Goal: Task Accomplishment & Management: Complete application form

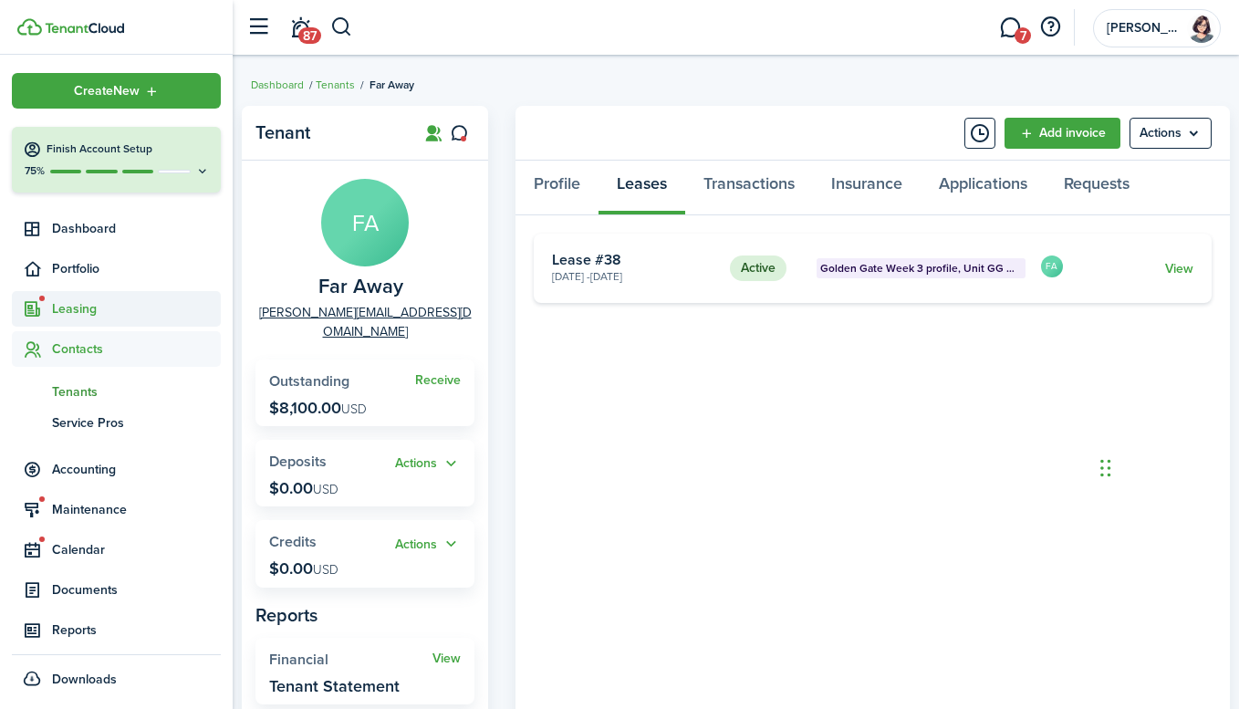
click at [89, 308] on span "Leasing" at bounding box center [136, 308] width 169 height 19
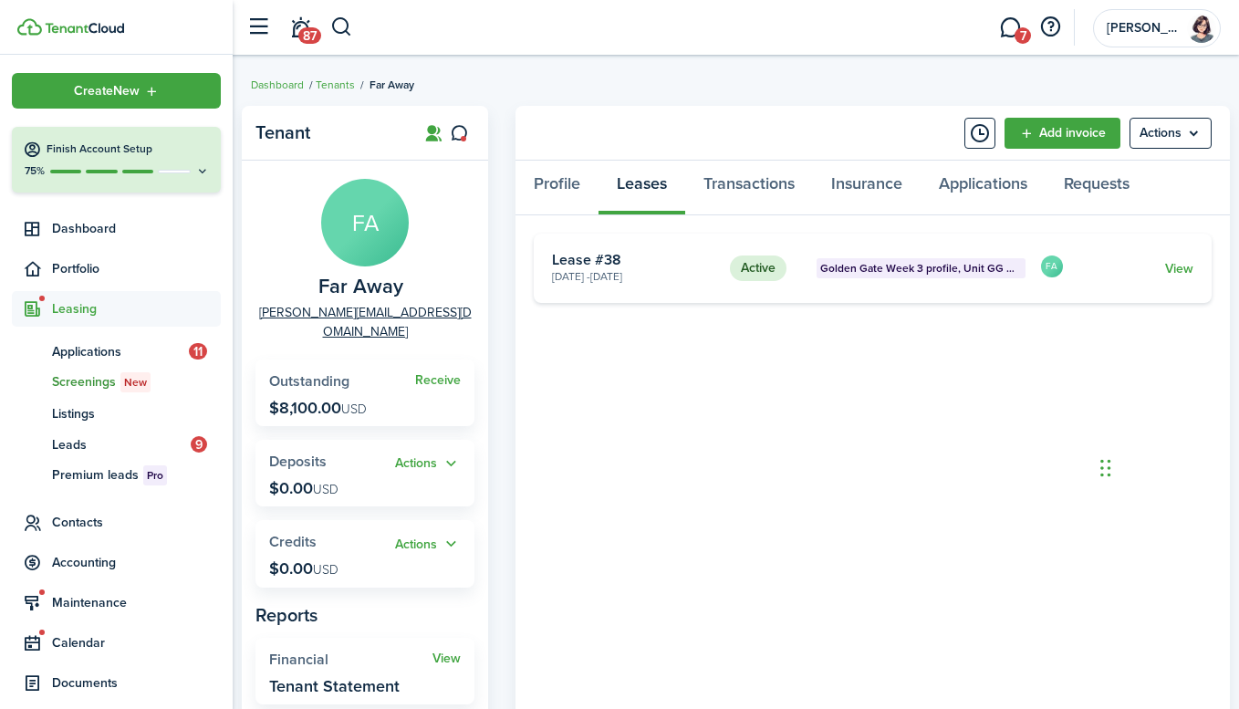
click at [99, 382] on span "Screenings New" at bounding box center [136, 382] width 169 height 20
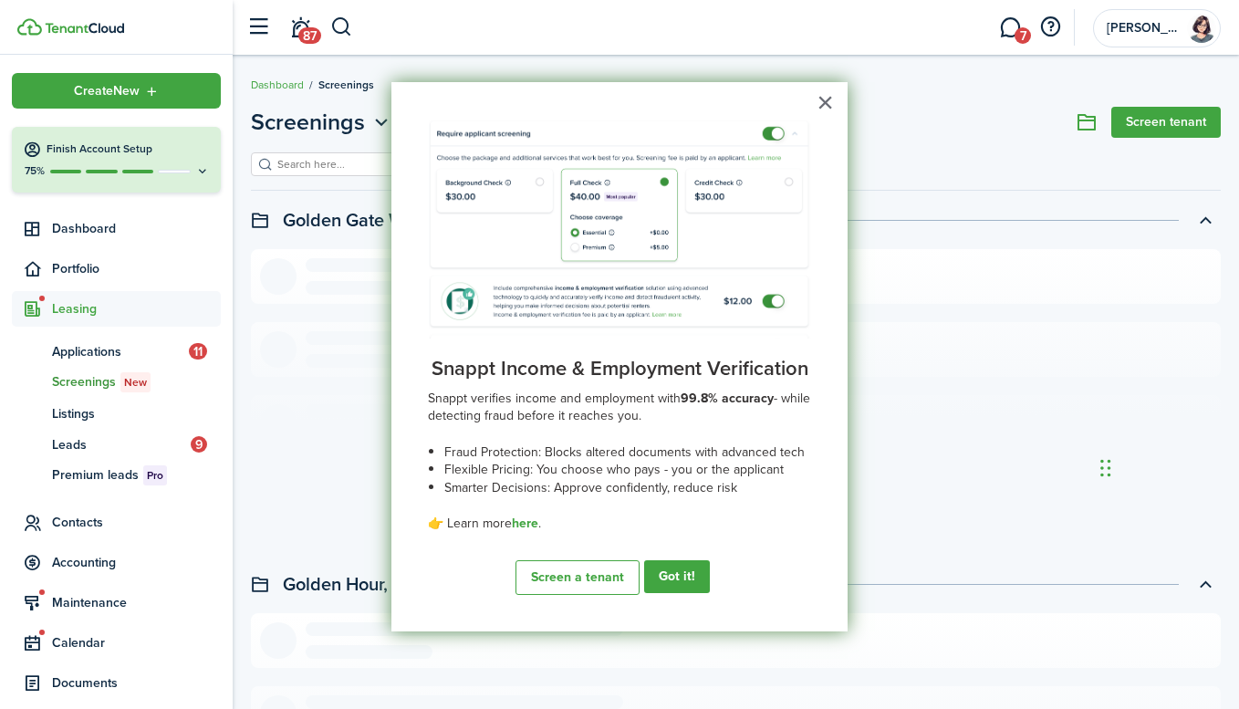
click at [829, 104] on button "×" at bounding box center [825, 102] width 17 height 29
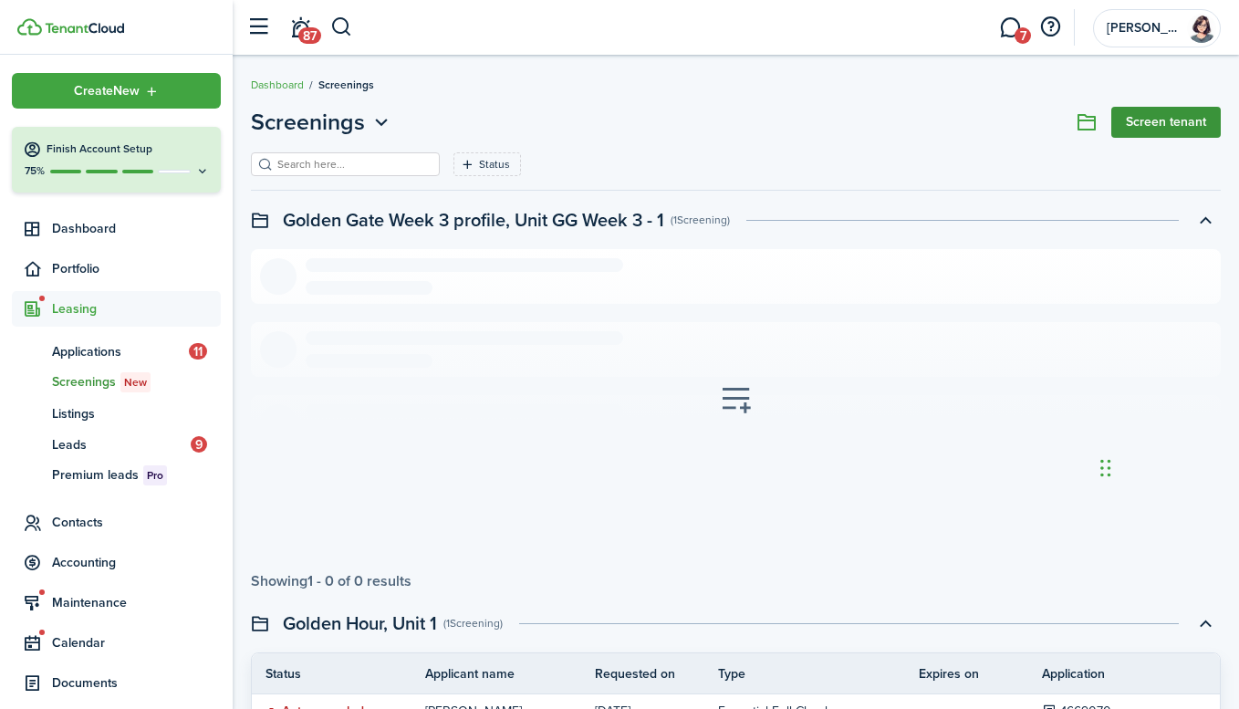
click at [1166, 131] on link "Screen tenant" at bounding box center [1167, 122] width 110 height 31
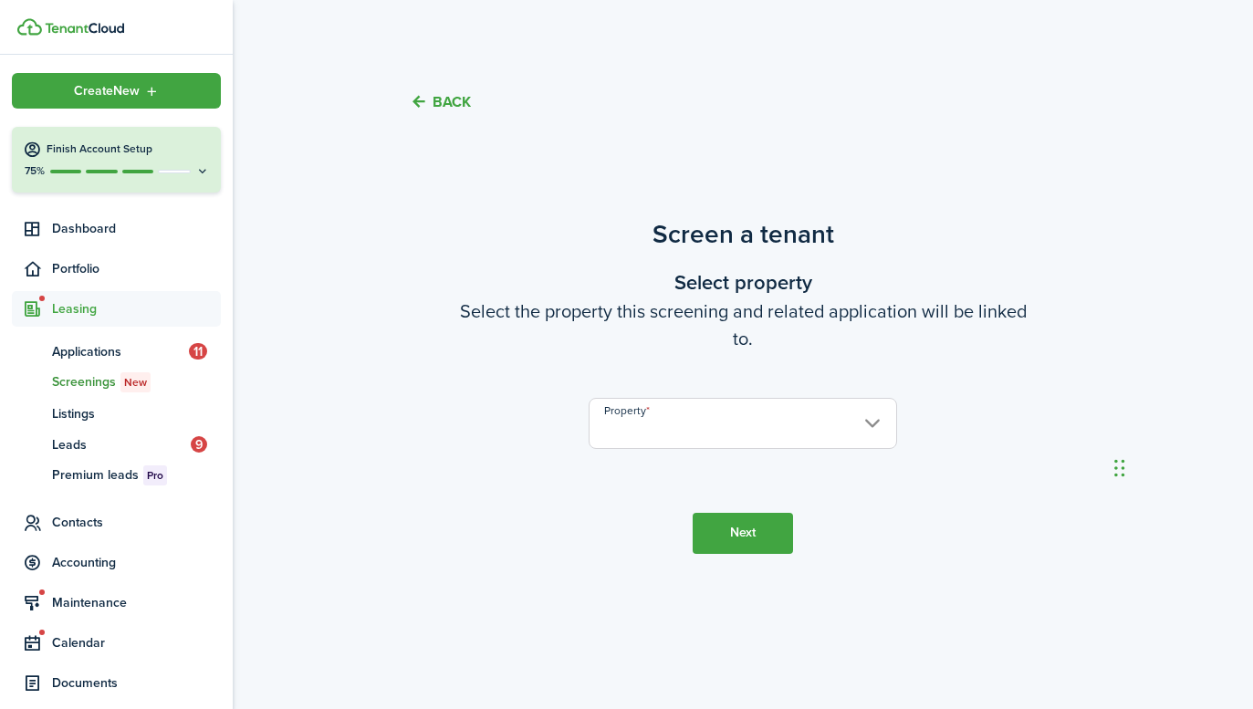
click at [783, 439] on input "Property" at bounding box center [743, 423] width 308 height 51
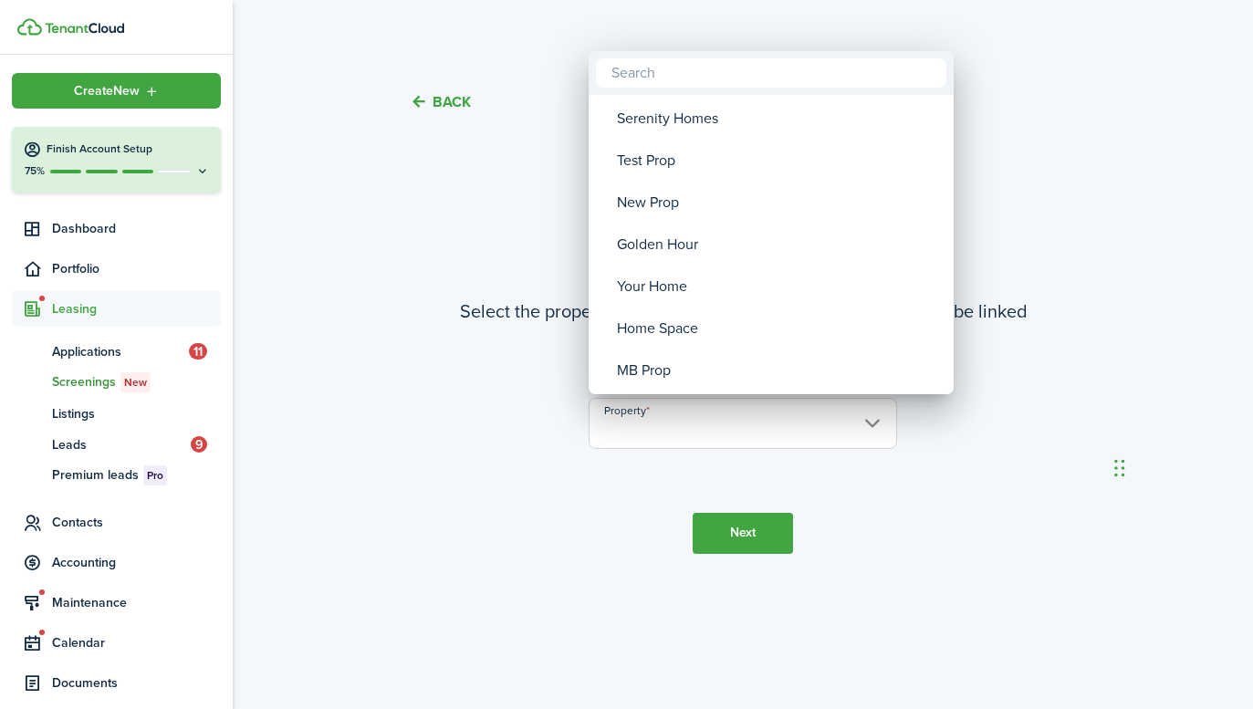
click at [1052, 207] on div at bounding box center [626, 354] width 1545 height 1001
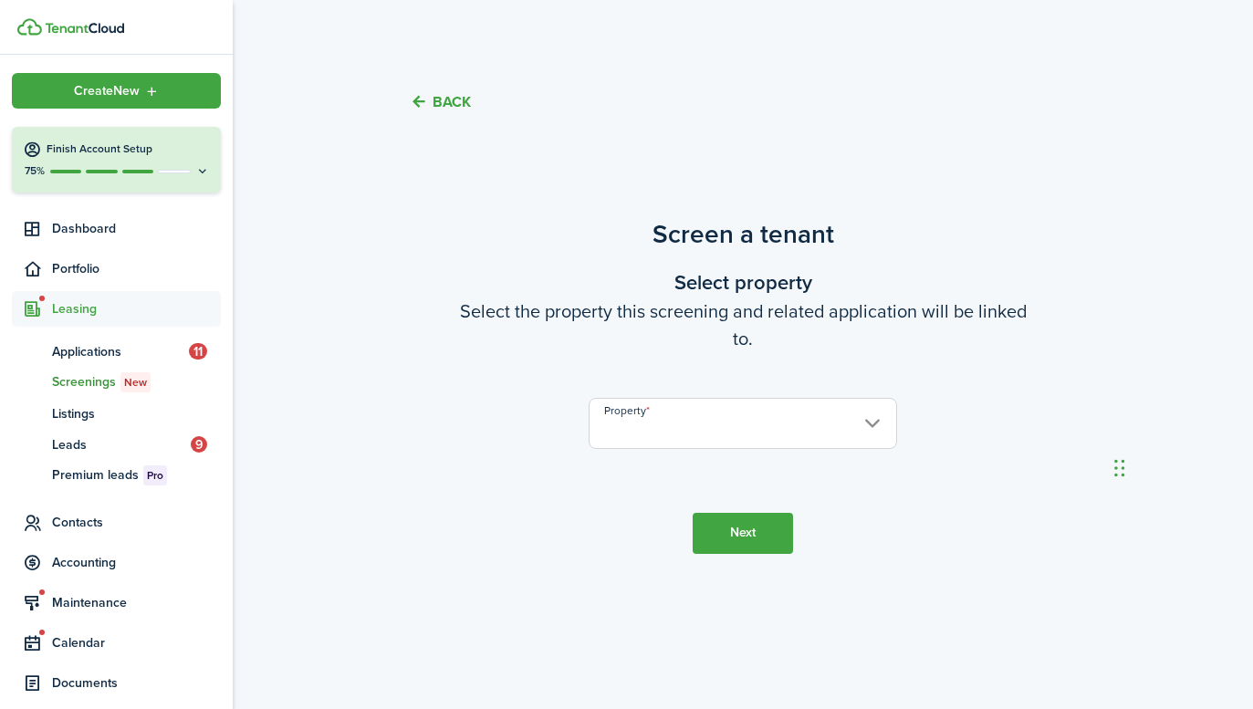
click at [813, 429] on input "Property" at bounding box center [743, 423] width 308 height 51
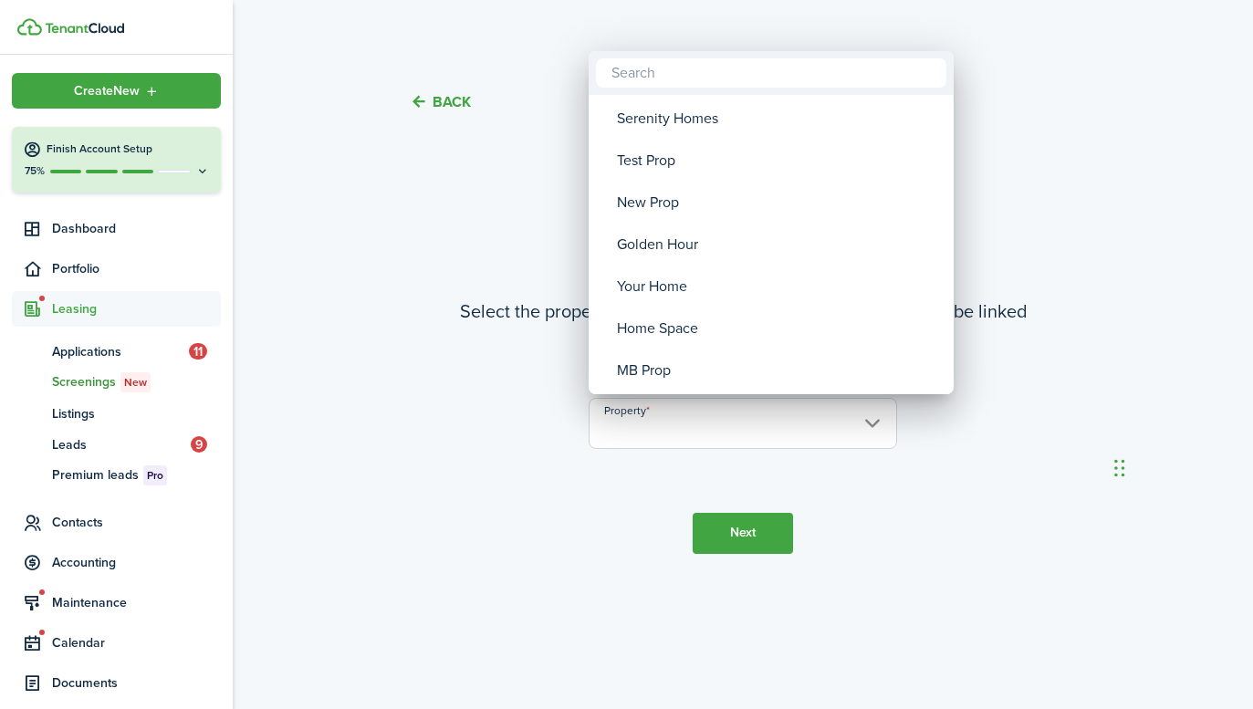
drag, startPoint x: 415, startPoint y: 204, endPoint x: 434, endPoint y: 215, distance: 21.8
click at [416, 200] on div at bounding box center [626, 354] width 1545 height 1001
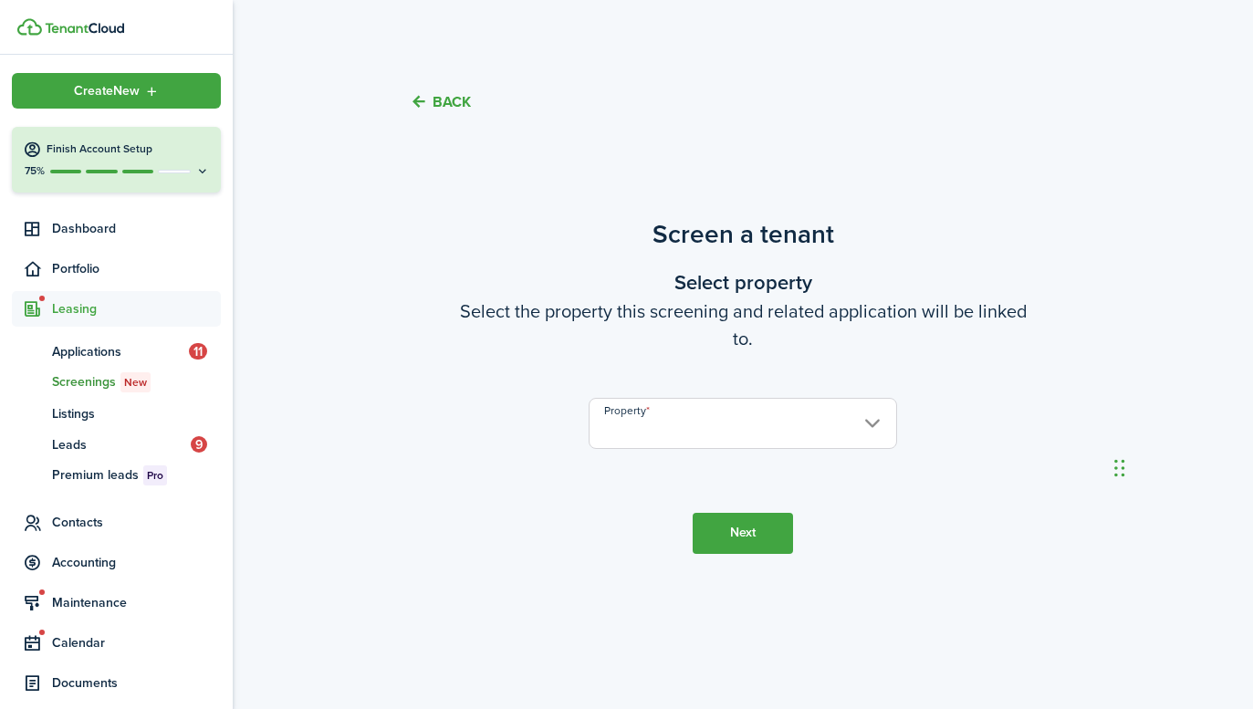
click at [829, 426] on input "Property" at bounding box center [743, 423] width 308 height 51
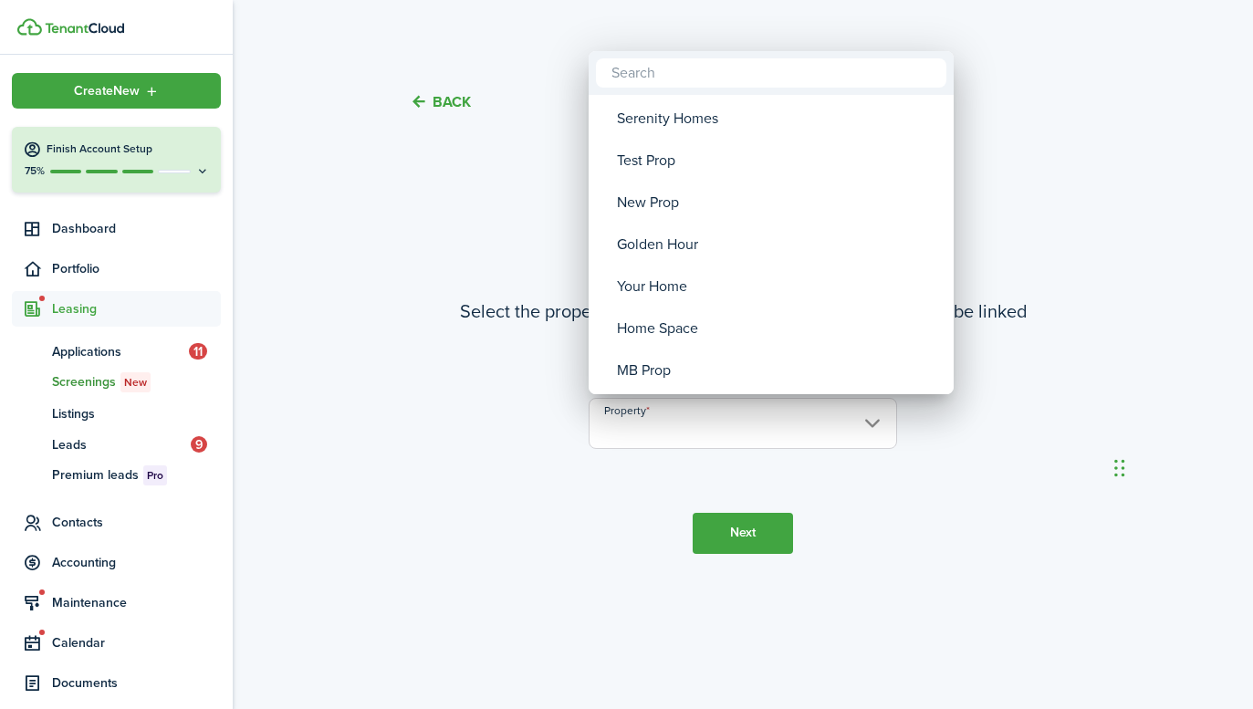
click at [68, 266] on div at bounding box center [626, 354] width 1545 height 1001
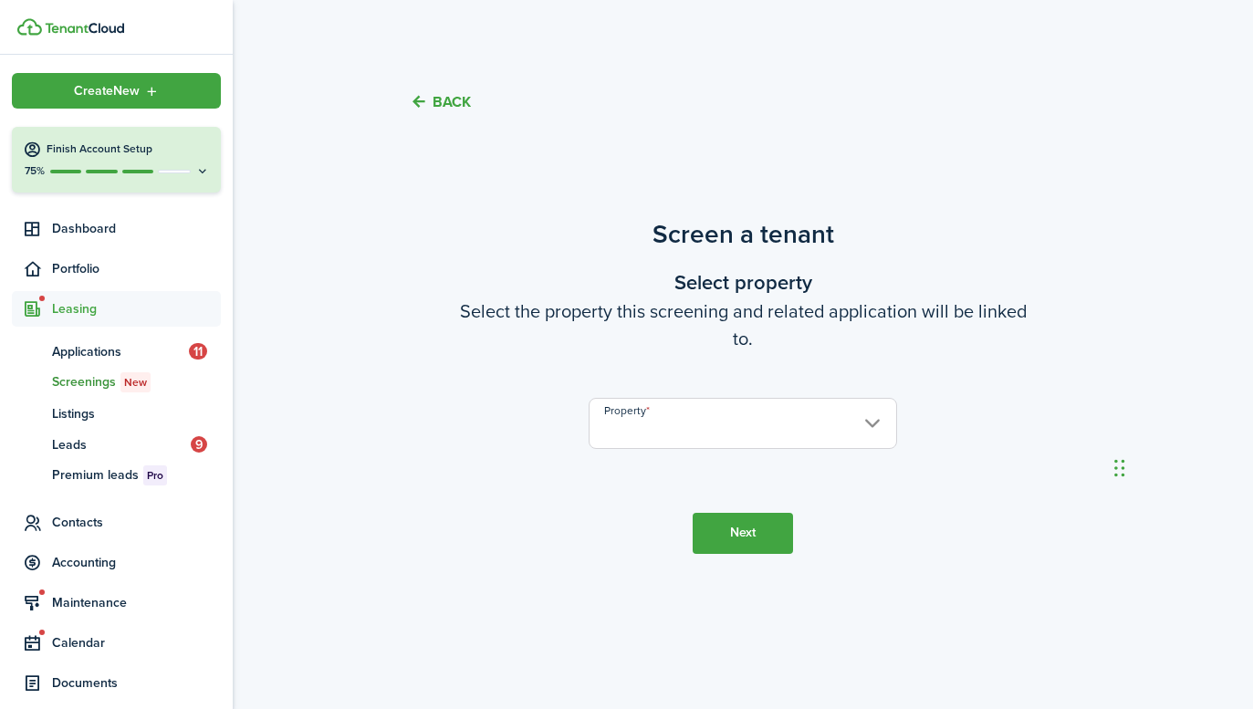
click at [746, 430] on input "Property" at bounding box center [743, 423] width 308 height 51
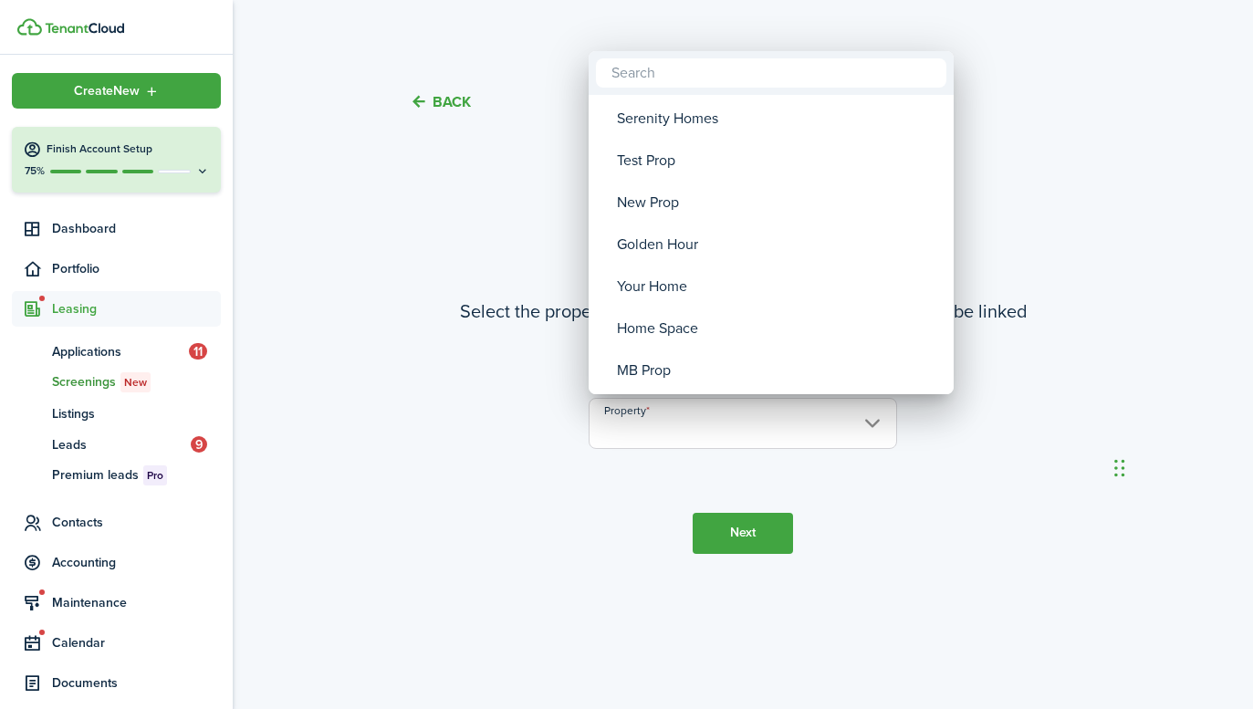
click at [86, 269] on div at bounding box center [626, 354] width 1545 height 1001
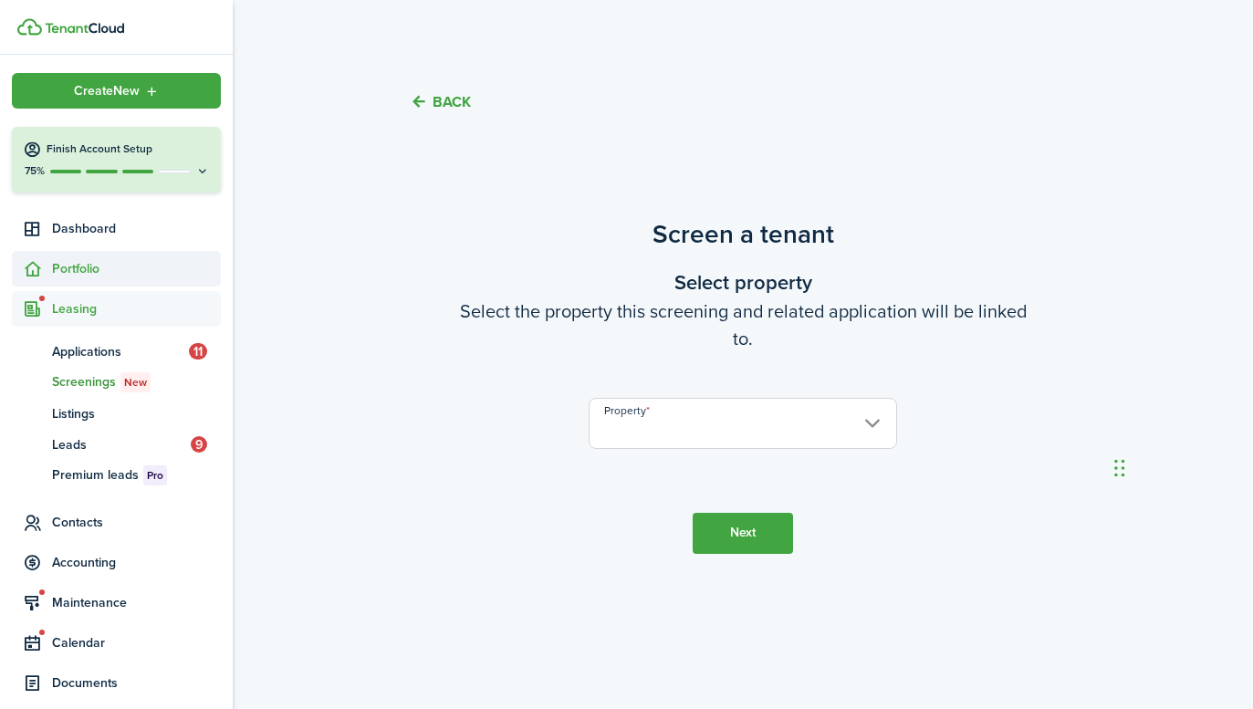
click at [90, 267] on span "Portfolio" at bounding box center [136, 268] width 169 height 19
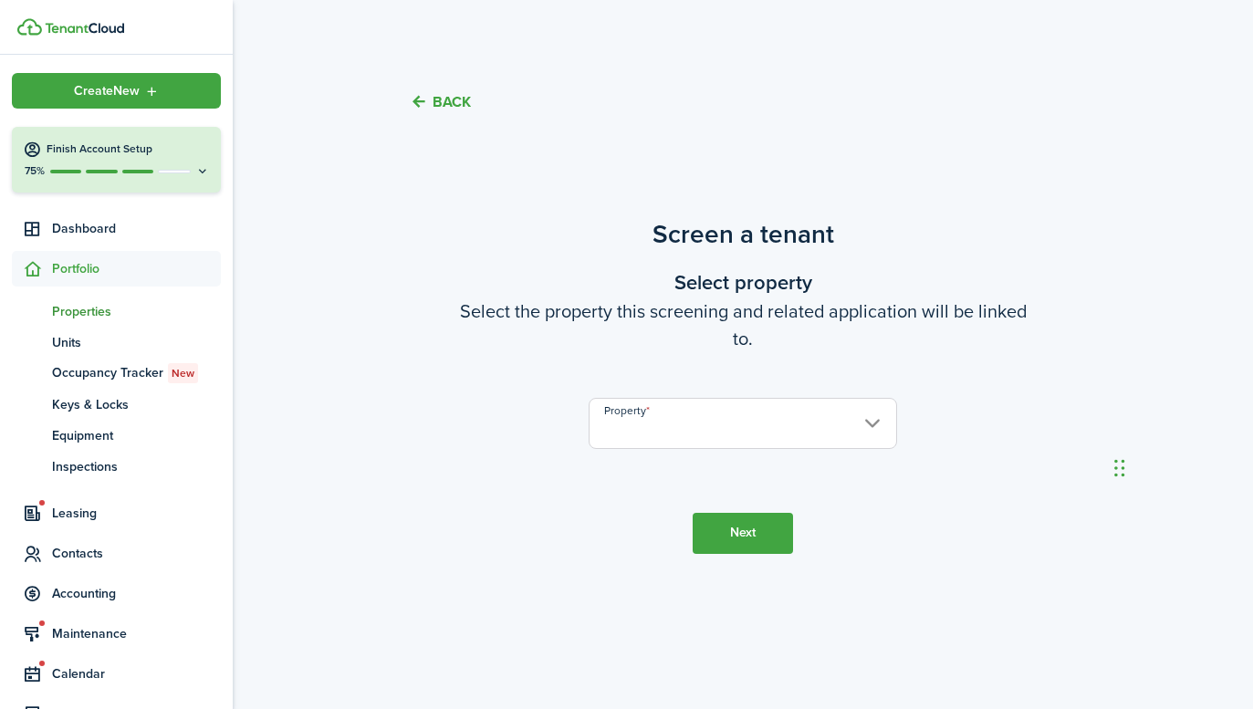
click at [77, 311] on span "Properties" at bounding box center [136, 311] width 169 height 19
